Goal: Book appointment/travel/reservation

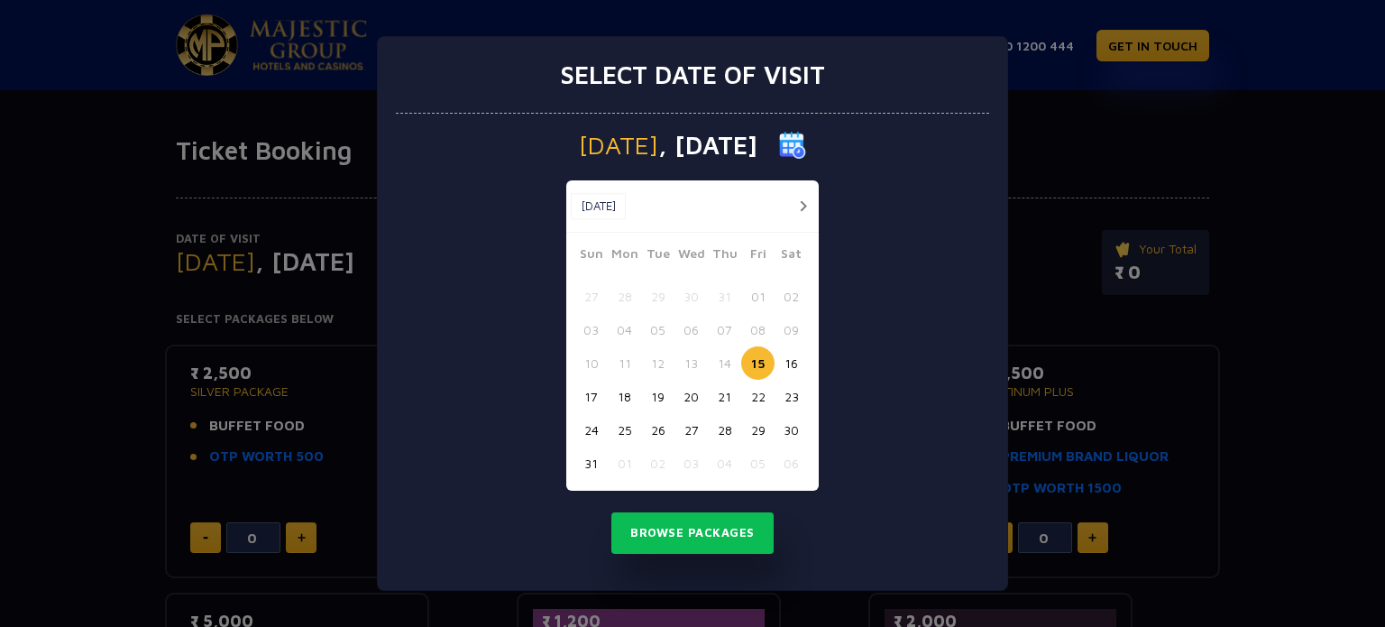
click at [578, 461] on button "31" at bounding box center [591, 462] width 33 height 33
click at [786, 428] on button "30" at bounding box center [791, 429] width 33 height 33
click at [703, 542] on button "Browse Packages" at bounding box center [693, 532] width 162 height 41
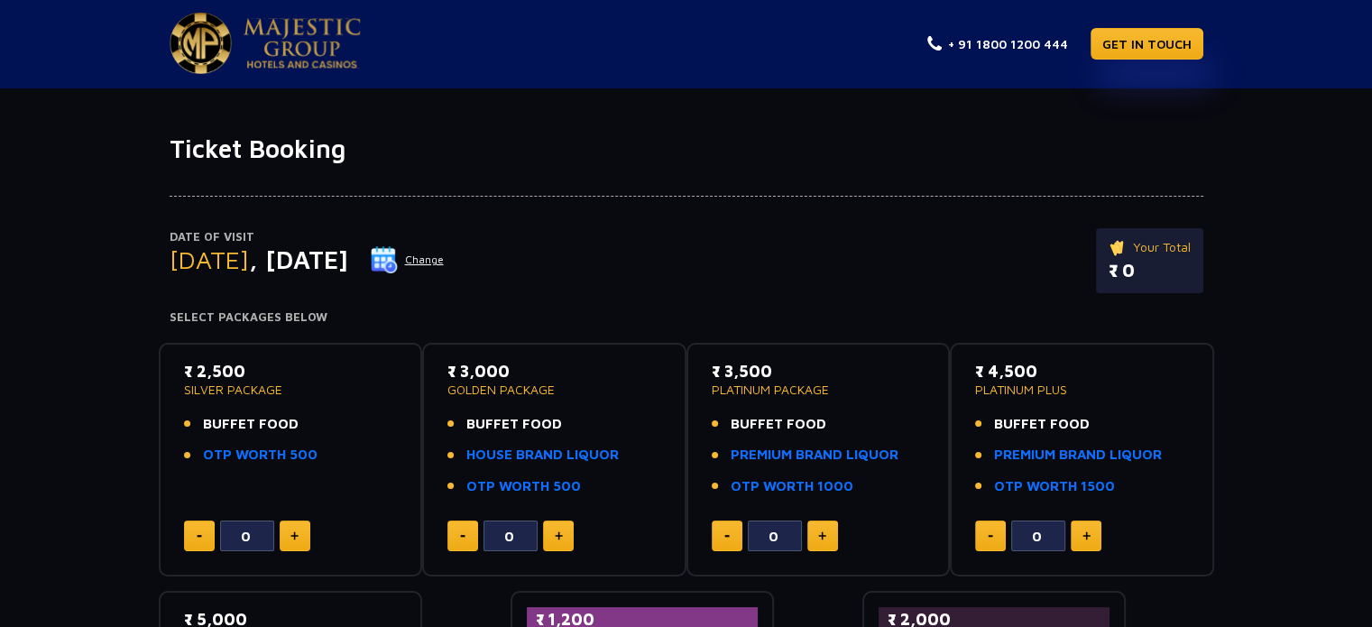
scroll to position [3, 0]
click at [242, 425] on span "BUFFET FOOD" at bounding box center [251, 423] width 96 height 21
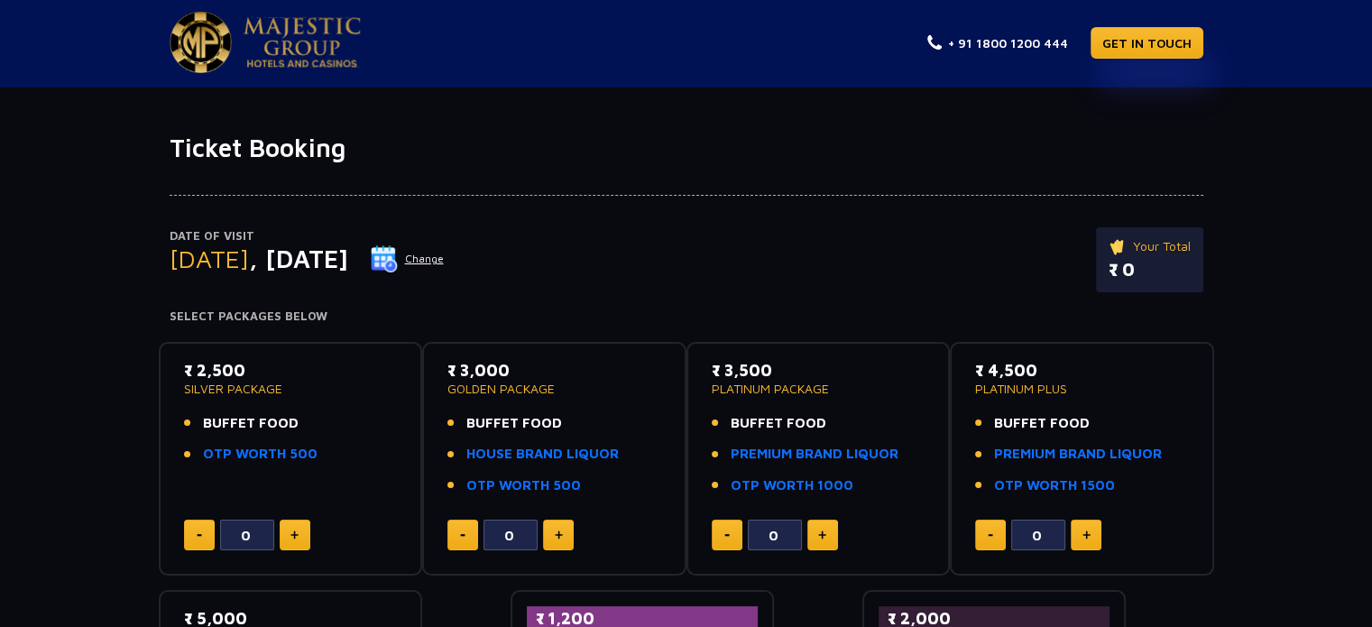
click at [216, 365] on p "₹ 2,500" at bounding box center [291, 370] width 214 height 24
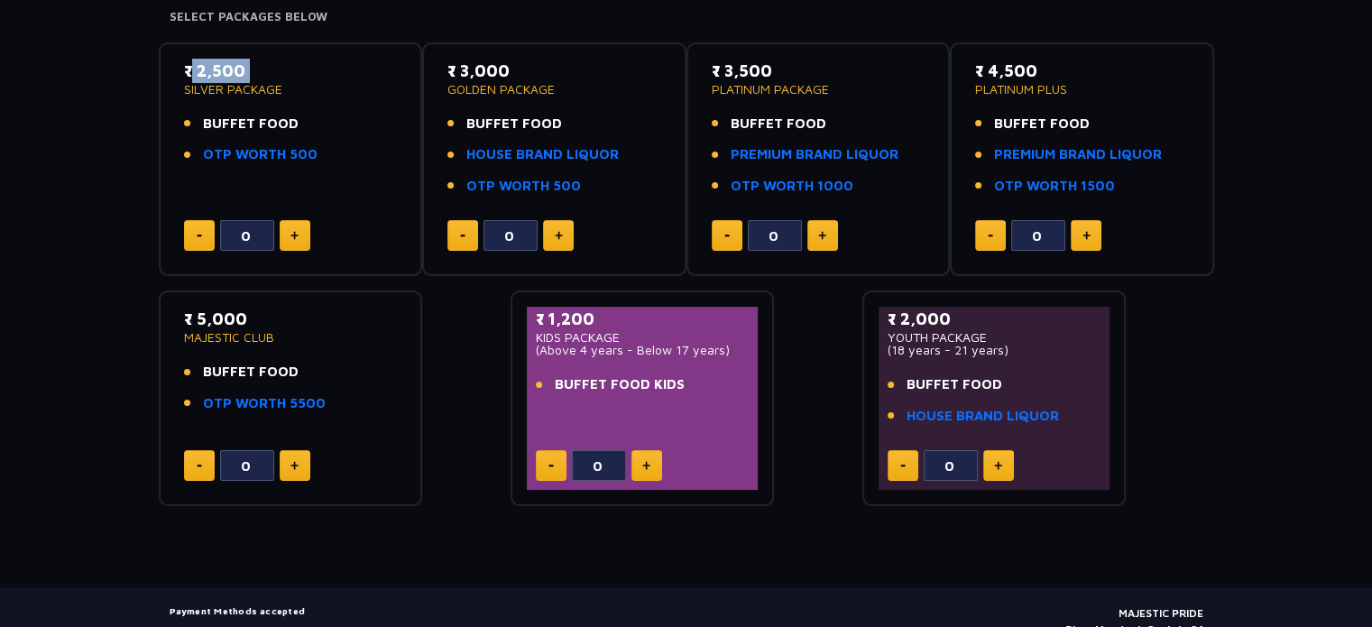
scroll to position [303, 0]
drag, startPoint x: 631, startPoint y: 349, endPoint x: 755, endPoint y: 344, distance: 123.7
click at [755, 344] on div "₹ 1,200 KIDS PACKAGE (Above 4 years - Below 17 years) BUFFET FOOD KIDS 0" at bounding box center [643, 397] width 232 height 183
click at [747, 344] on p "(Above 4 years - Below 17 years)" at bounding box center [643, 349] width 214 height 13
click at [948, 337] on p "YOUTH PACKAGE" at bounding box center [995, 336] width 214 height 13
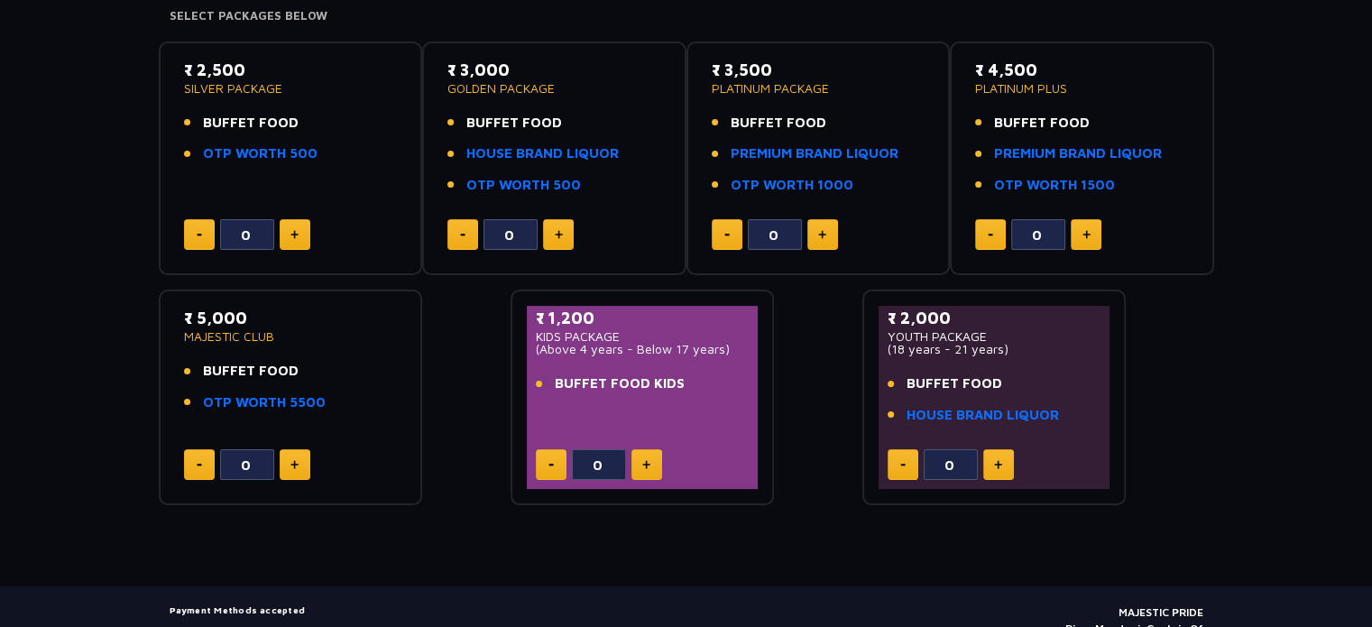
click at [948, 337] on p "YOUTH PACKAGE" at bounding box center [995, 336] width 214 height 13
drag, startPoint x: 1017, startPoint y: 348, endPoint x: 873, endPoint y: 348, distance: 144.3
click at [873, 348] on div "₹ 2,000 YOUTH PACKAGE (18 years - 21 years) BUFFET FOOD HOUSE BRAND LIQUOR 0" at bounding box center [994, 398] width 264 height 216
click at [883, 348] on div "₹ 2,000 YOUTH PACKAGE (18 years - 21 years) BUFFET FOOD HOUSE BRAND LIQUOR 0" at bounding box center [995, 397] width 232 height 183
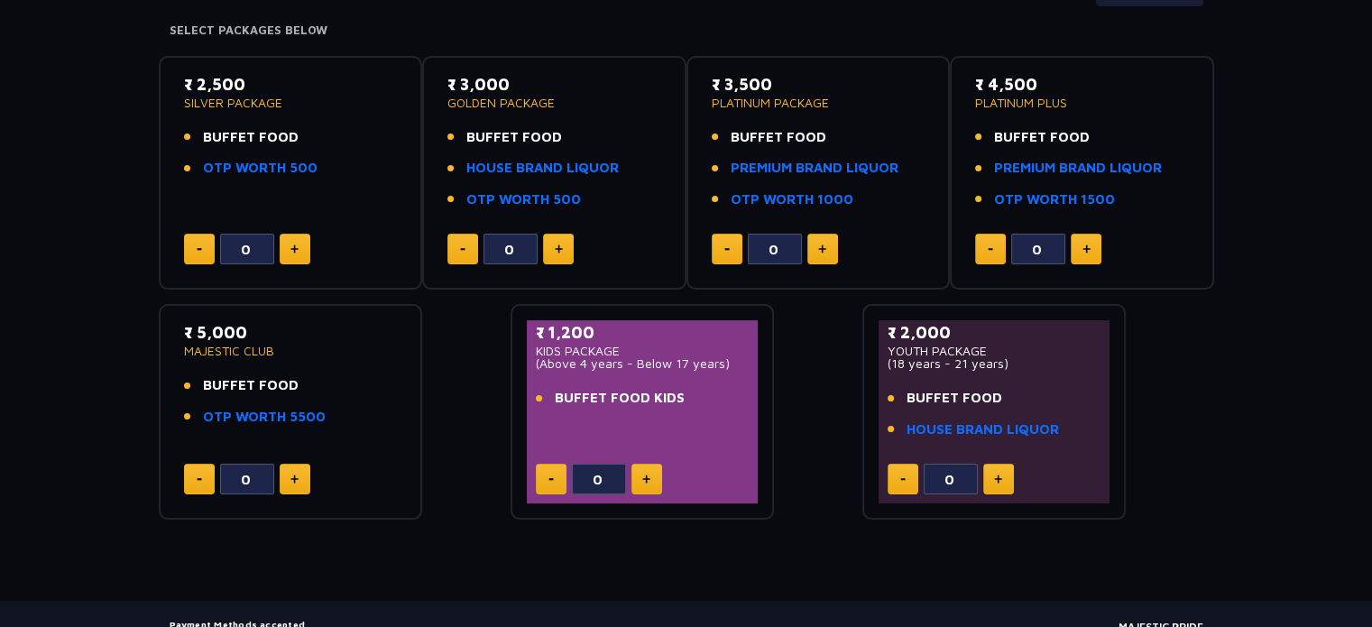
scroll to position [292, 0]
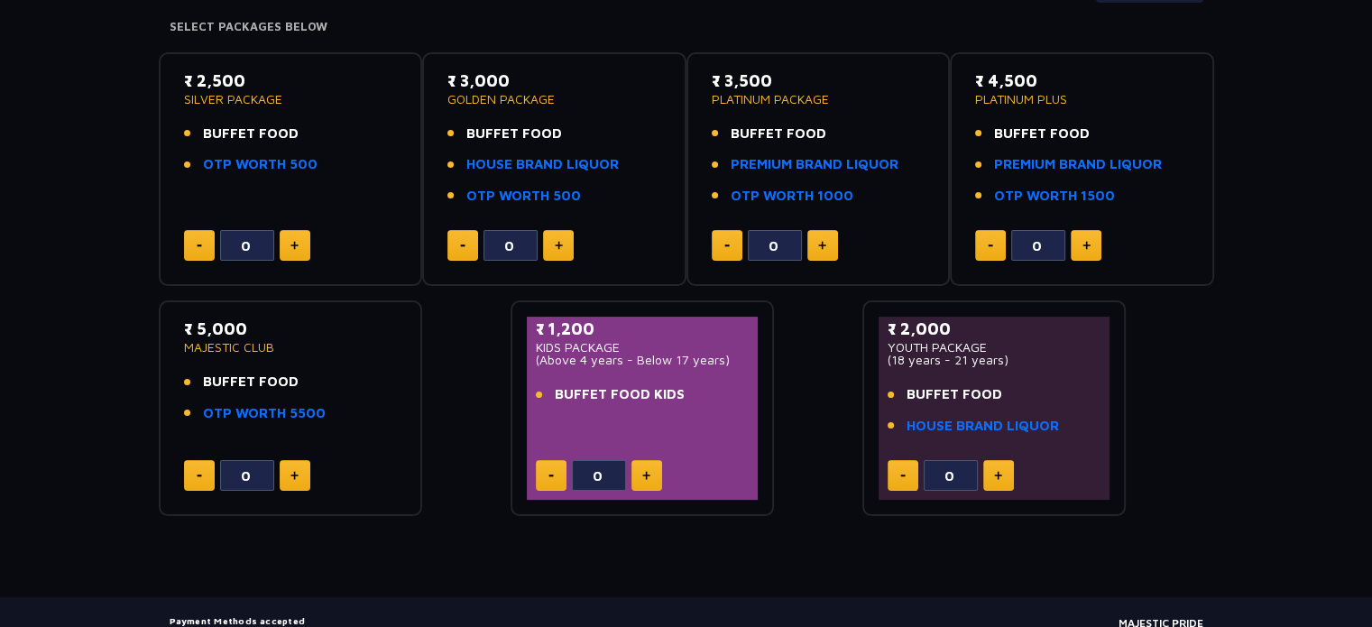
drag, startPoint x: 1062, startPoint y: 434, endPoint x: 894, endPoint y: 418, distance: 168.5
click at [894, 418] on div "₹ 2,000 YOUTH PACKAGE (18 years - 21 years) BUFFET FOOD HOUSE BRAND LIQUOR" at bounding box center [995, 382] width 214 height 130
click at [300, 244] on button at bounding box center [295, 245] width 31 height 31
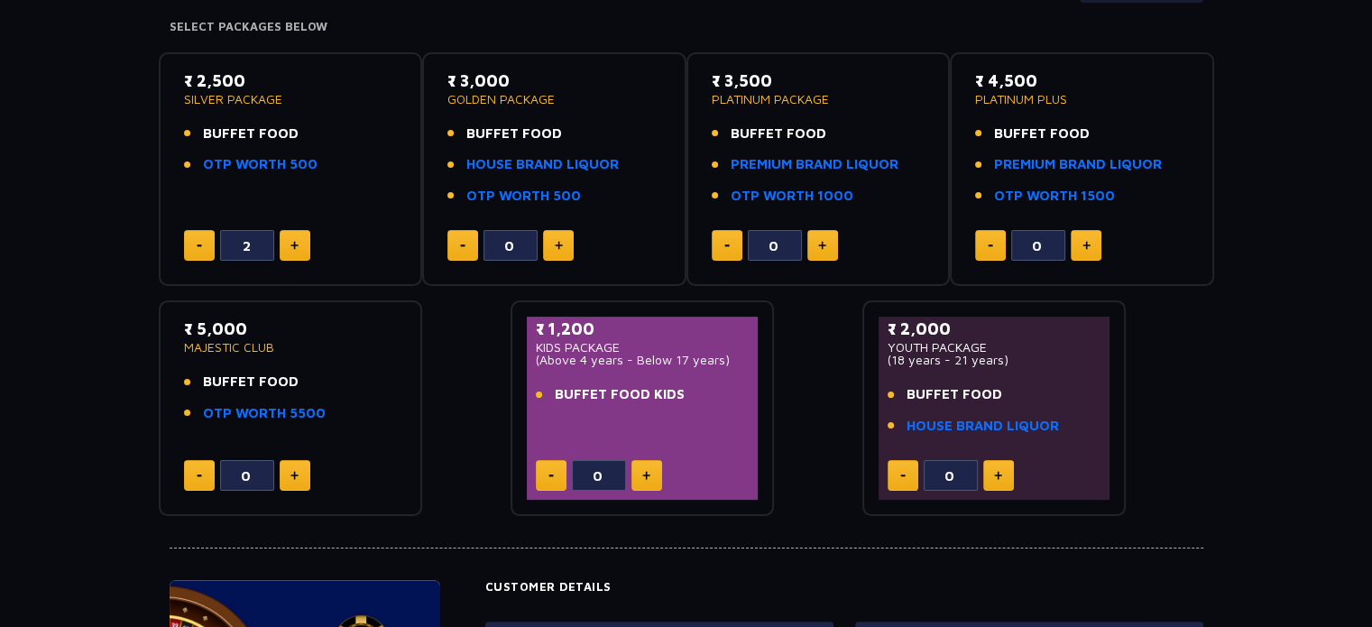
click at [300, 244] on button at bounding box center [295, 245] width 31 height 31
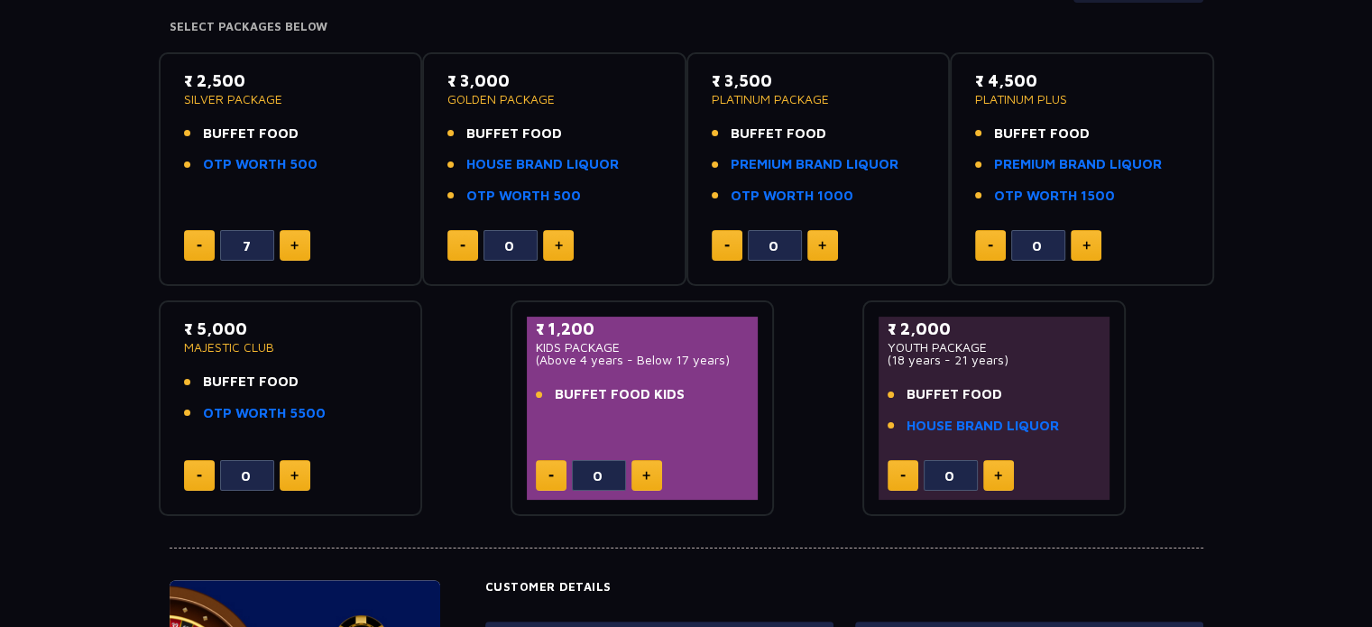
click at [184, 244] on button at bounding box center [199, 245] width 31 height 31
type input "6"
click at [270, 165] on link "OTP WORTH 500" at bounding box center [260, 164] width 115 height 21
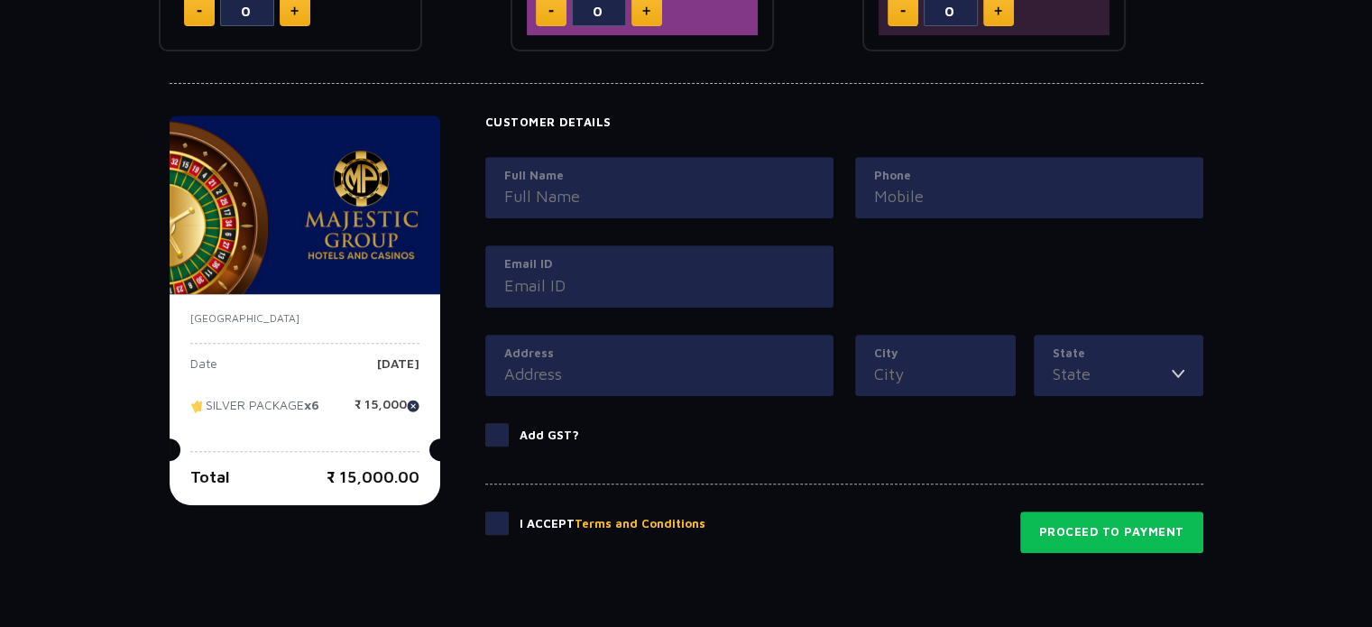
scroll to position [0, 0]
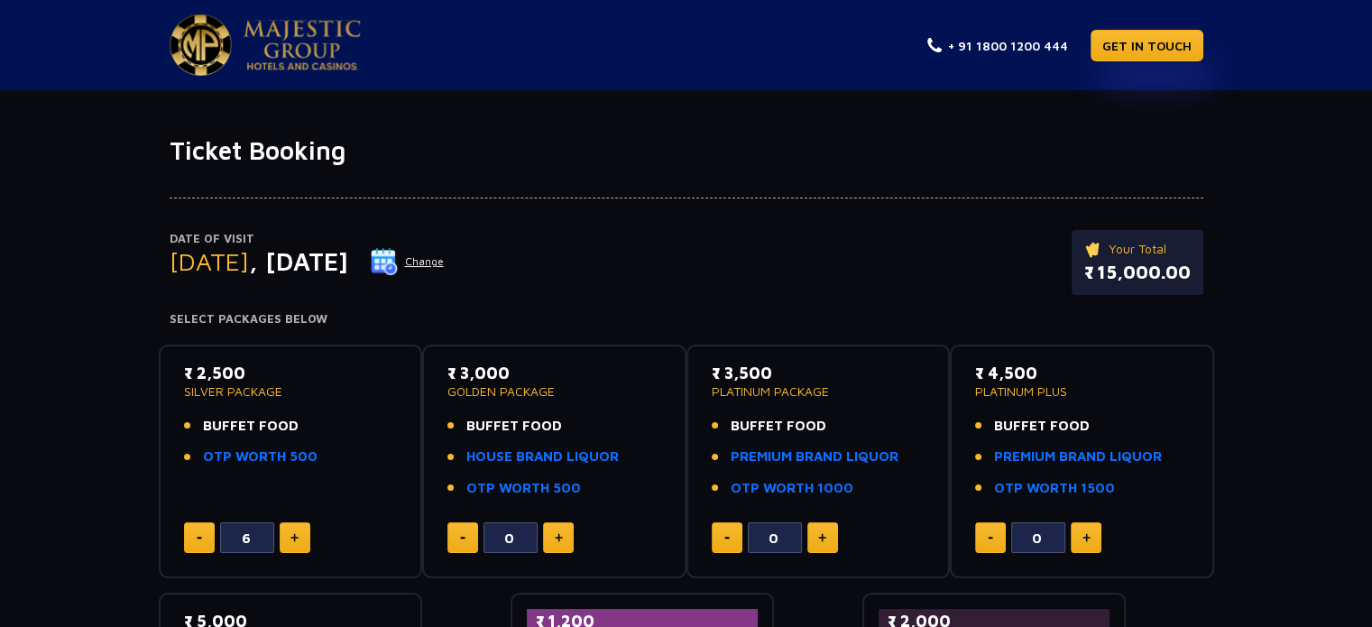
click at [552, 201] on div "Date of Visit [DATE] Change Your Total ₹ 15,000.00 Select Packages Below" at bounding box center [686, 246] width 1055 height 161
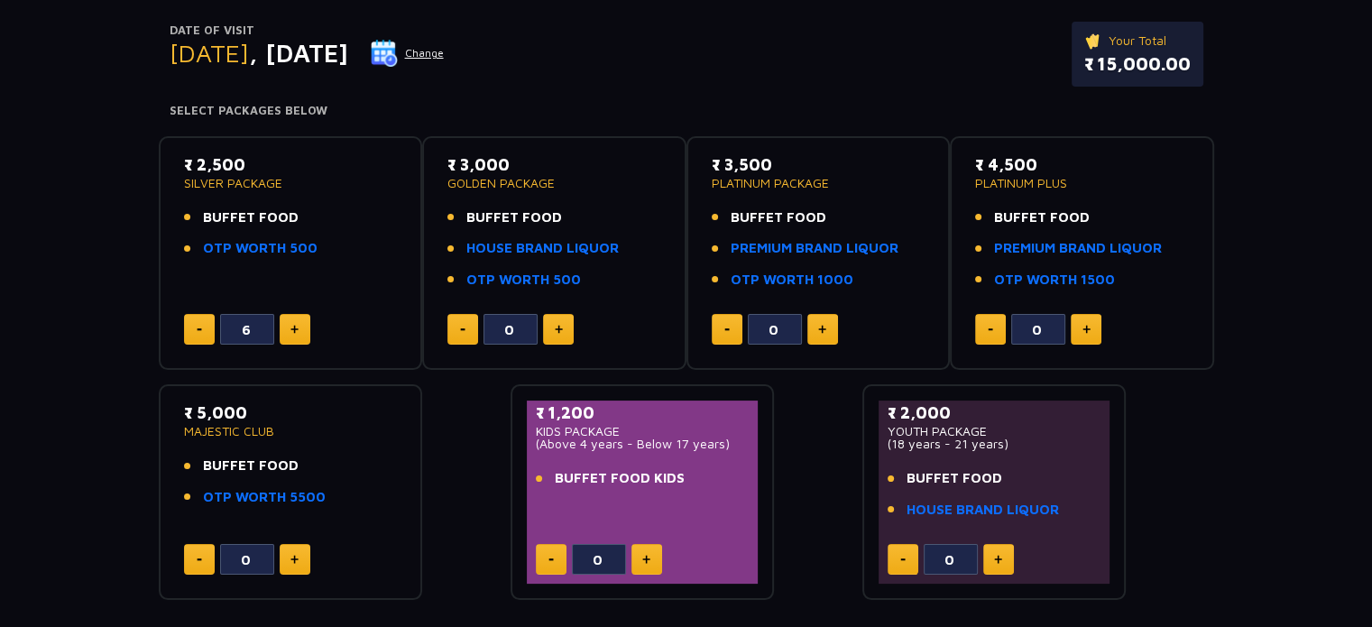
scroll to position [209, 0]
